Goal: Navigation & Orientation: Understand site structure

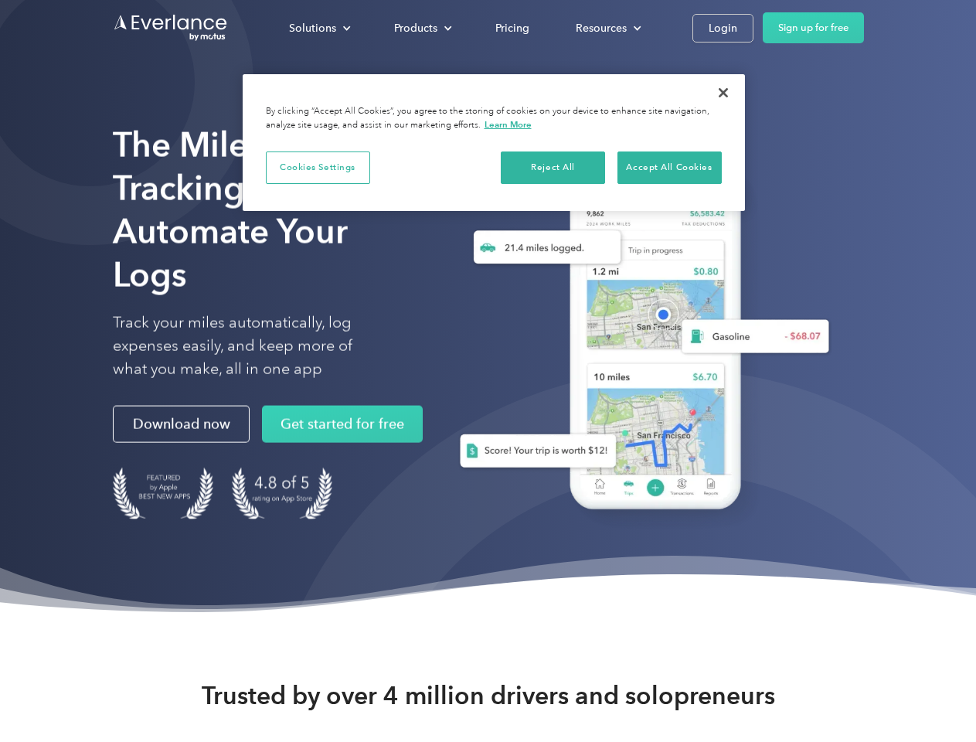
click at [319, 28] on div "Solutions" at bounding box center [312, 28] width 47 height 19
click at [421, 28] on div "Products" at bounding box center [415, 28] width 43 height 19
click at [607, 28] on div "Resources" at bounding box center [601, 28] width 51 height 19
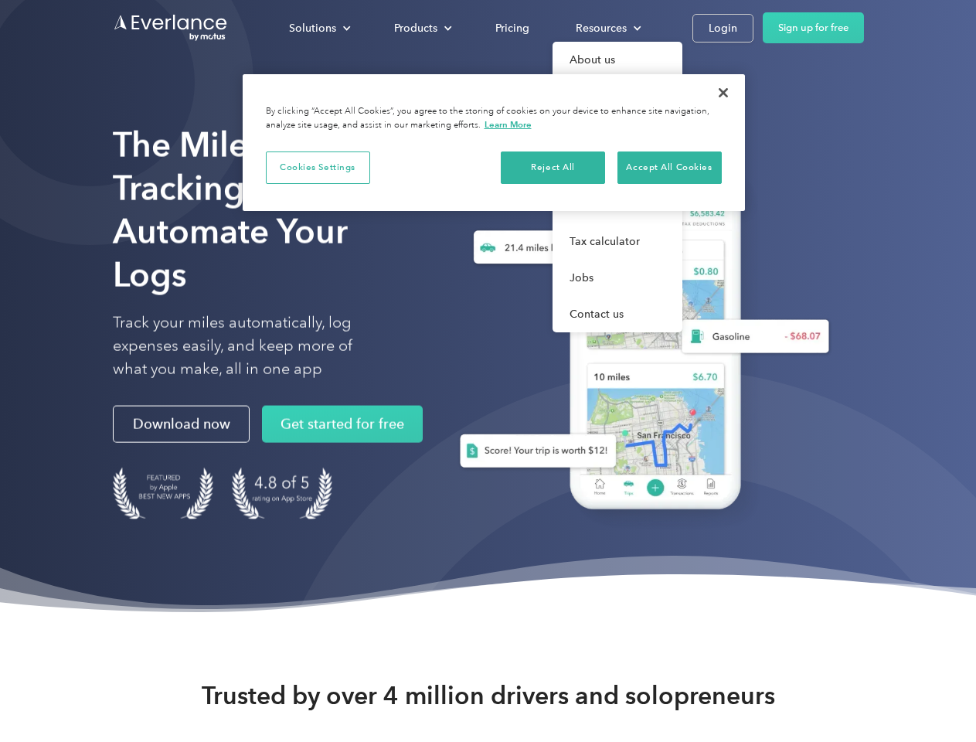
click at [318, 167] on button "Cookies Settings" at bounding box center [318, 167] width 104 height 32
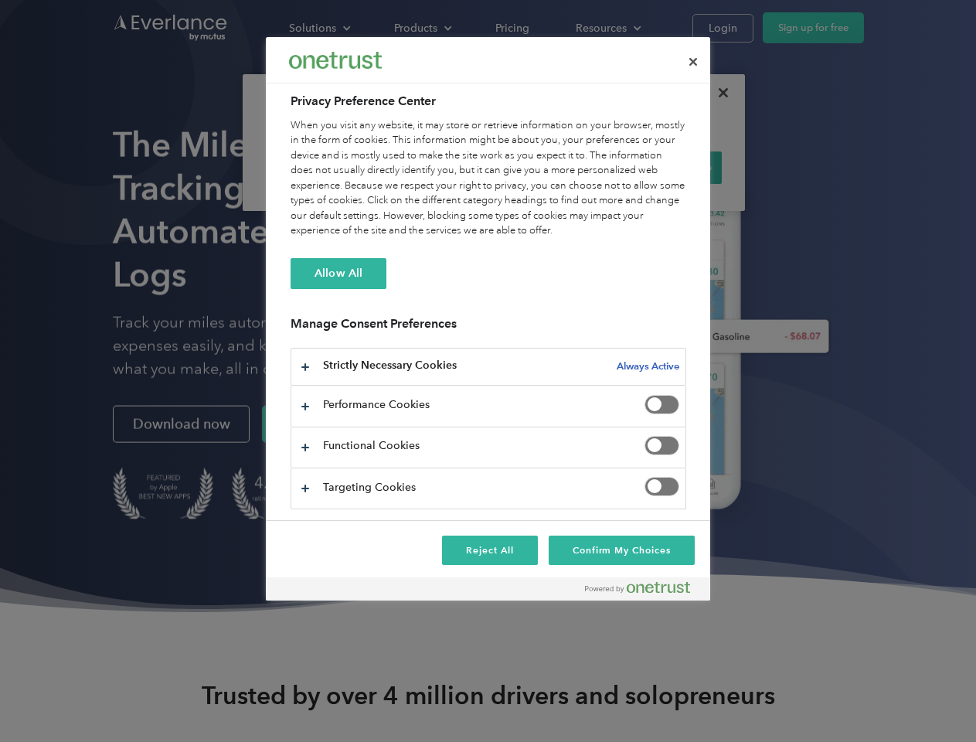
click at [553, 167] on div "When you visit any website, it may store or retrieve information on your browse…" at bounding box center [489, 178] width 396 height 121
click at [669, 167] on div "When you visit any website, it may store or retrieve information on your browse…" at bounding box center [489, 178] width 396 height 121
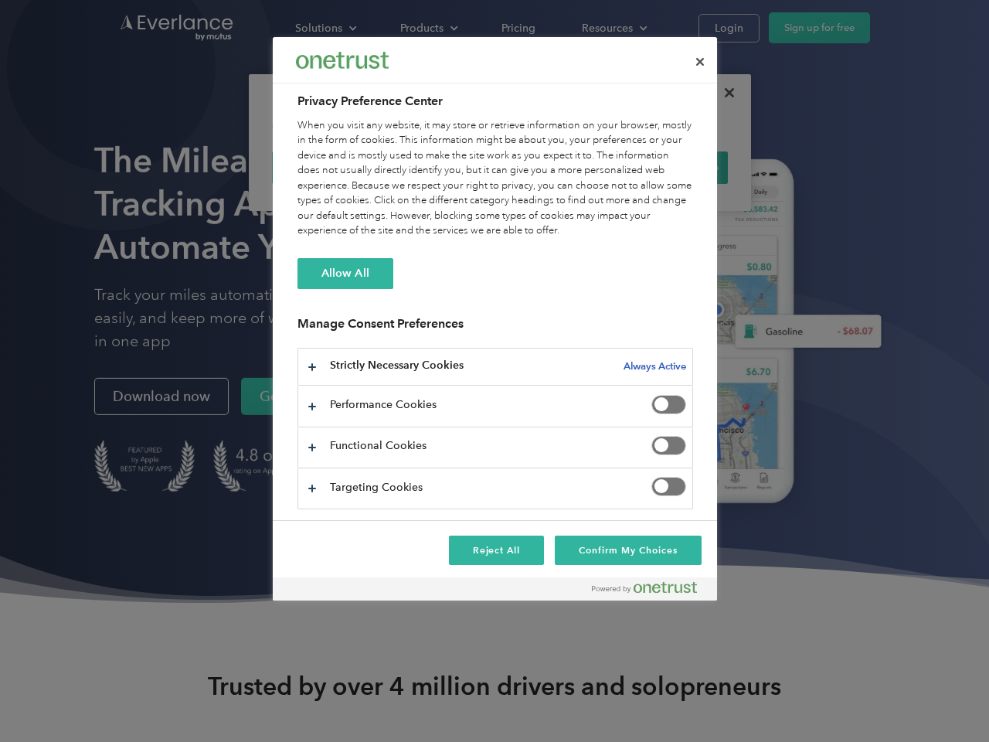
click at [723, 93] on div at bounding box center [494, 371] width 989 height 742
